Goal: Use online tool/utility

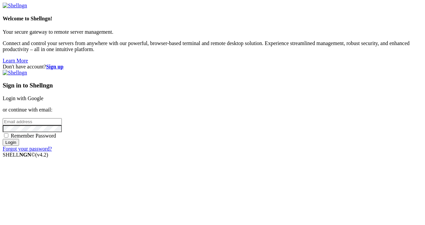
click at [43, 96] on link "Login with Google" at bounding box center [23, 99] width 41 height 6
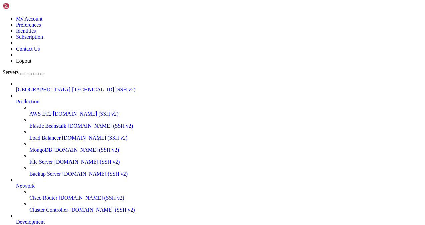
click at [43, 87] on span "[GEOGRAPHIC_DATA]" at bounding box center [43, 90] width 54 height 6
click at [40, 87] on span "[GEOGRAPHIC_DATA]" at bounding box center [43, 90] width 54 height 6
